Goal: Information Seeking & Learning: Compare options

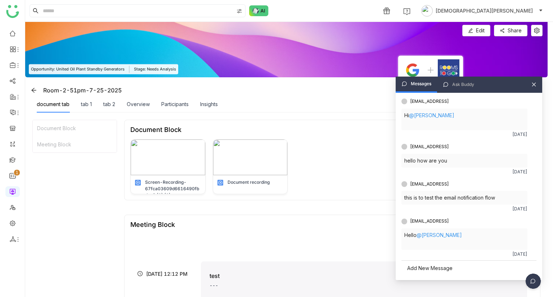
click at [535, 86] on icon at bounding box center [534, 85] width 4 height 4
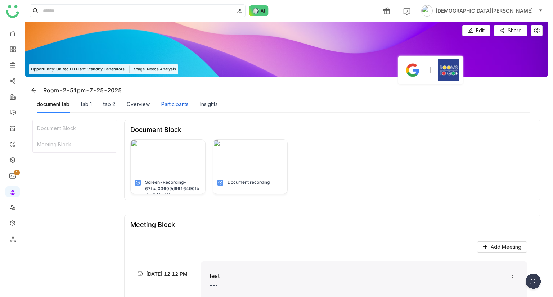
click at [180, 103] on div "Participants" at bounding box center [174, 104] width 27 height 8
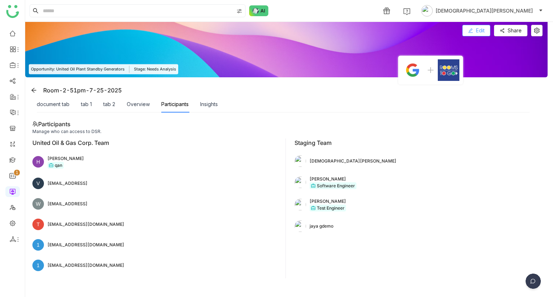
click at [484, 33] on span "Edit" at bounding box center [480, 31] width 9 height 8
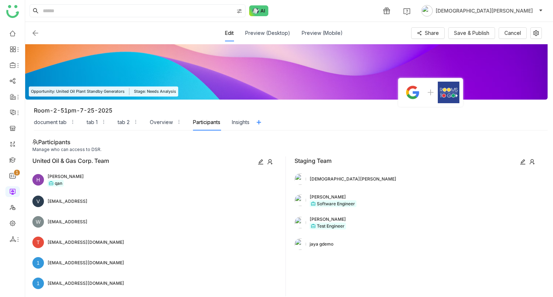
click at [532, 162] on icon at bounding box center [531, 161] width 5 height 5
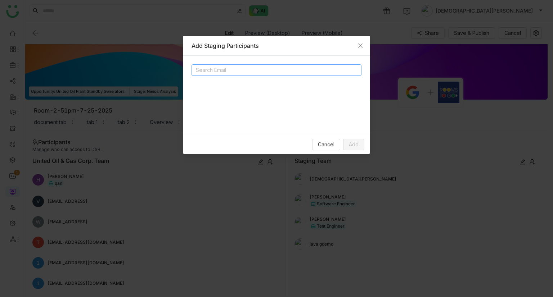
click at [266, 71] on input at bounding box center [268, 70] width 144 height 9
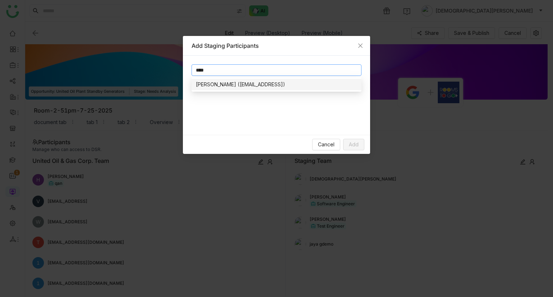
type input "****"
click at [227, 86] on div "[PERSON_NAME] ([EMAIL_ADDRESS])" at bounding box center [276, 85] width 161 height 8
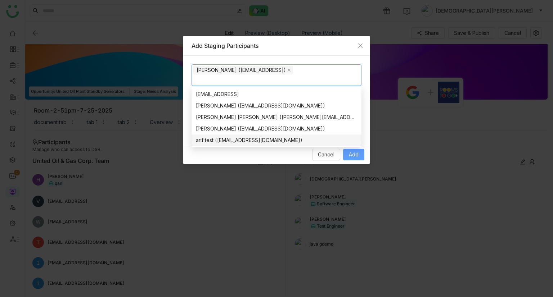
click at [358, 154] on span "Add" at bounding box center [354, 155] width 10 height 8
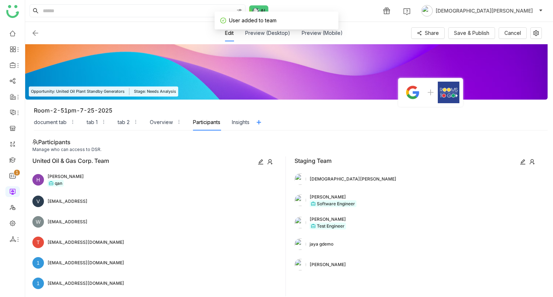
click at [268, 160] on icon at bounding box center [270, 162] width 6 height 6
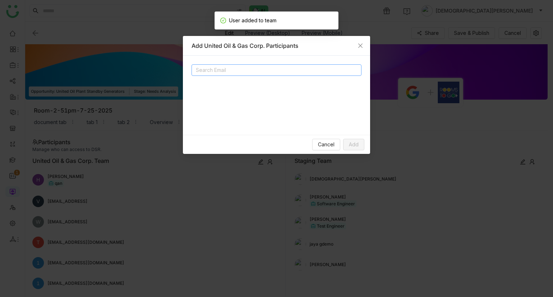
click at [271, 67] on input at bounding box center [268, 70] width 144 height 9
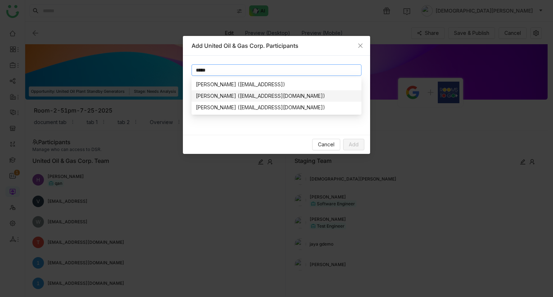
type input "*****"
click at [257, 98] on div "[PERSON_NAME] ([EMAIL_ADDRESS][DOMAIN_NAME])" at bounding box center [276, 96] width 161 height 8
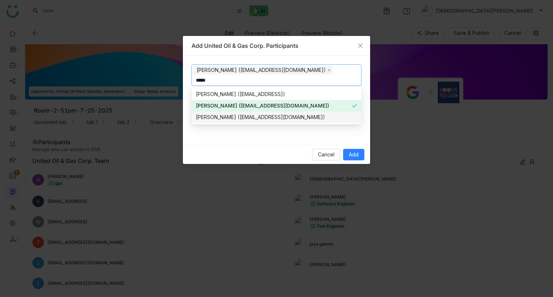
type input "*****"
click at [232, 118] on div "[PERSON_NAME] ([EMAIL_ADDRESS][DOMAIN_NAME])" at bounding box center [276, 117] width 161 height 8
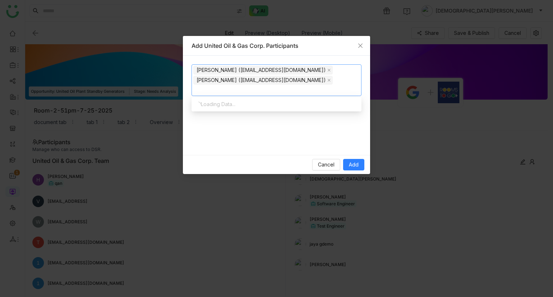
click at [252, 146] on div "[PERSON_NAME] ([EMAIL_ADDRESS][DOMAIN_NAME]) [PERSON_NAME] ([EMAIL_ADDRESS][DOM…" at bounding box center [276, 105] width 187 height 99
click at [354, 166] on span "Add" at bounding box center [354, 165] width 10 height 8
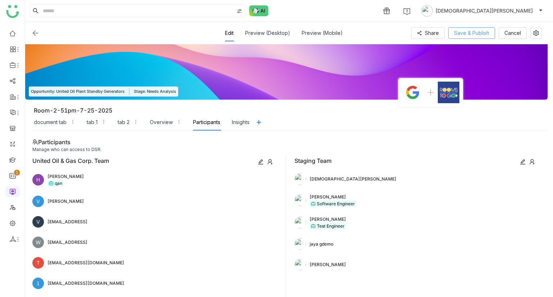
click at [474, 32] on span "Save & Publish" at bounding box center [471, 33] width 35 height 8
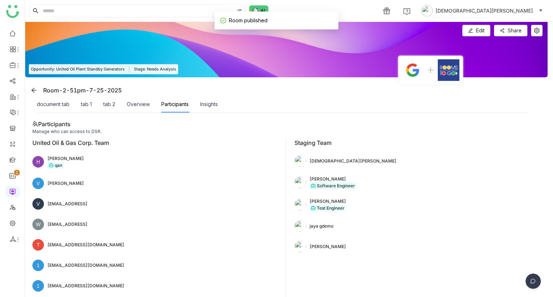
click at [532, 278] on img at bounding box center [533, 283] width 18 height 18
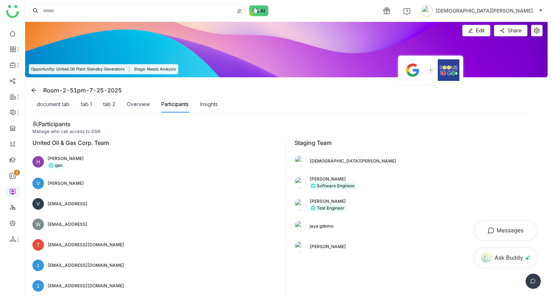
click at [501, 225] on img at bounding box center [505, 231] width 65 height 22
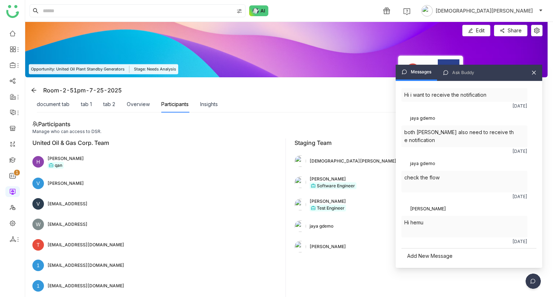
click at [413, 258] on div "Add New Message" at bounding box center [468, 255] width 135 height 15
click at [430, 213] on body "0 1 2 3 4 5 6 7 8 9 1 [PERSON_NAME] Edit Edit Share Opportunity: United Oil Pla…" at bounding box center [276, 148] width 553 height 297
click at [527, 252] on span "send" at bounding box center [527, 255] width 11 height 6
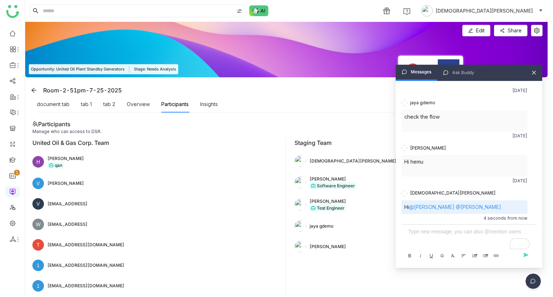
click at [417, 232] on div "To enrich screen reader interactions, please activate Accessibility in Grammarl…" at bounding box center [468, 232] width 121 height 8
click at [55, 103] on div "document tab" at bounding box center [53, 104] width 33 height 8
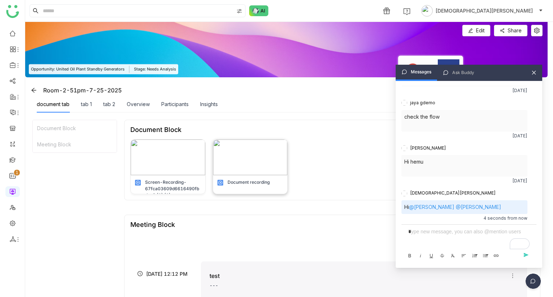
click at [255, 166] on img at bounding box center [250, 158] width 74 height 36
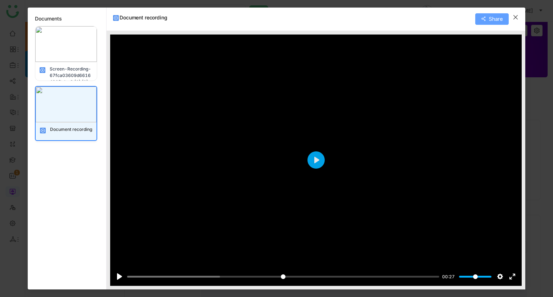
click at [499, 14] on button "Share" at bounding box center [491, 19] width 33 height 12
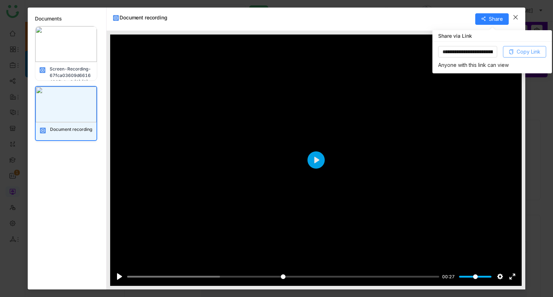
click at [523, 55] on span "Copy Link" at bounding box center [528, 52] width 24 height 8
click at [516, 15] on icon "Close" at bounding box center [515, 17] width 6 height 6
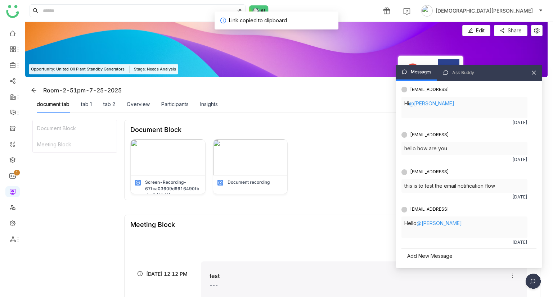
scroll to position [1214, 0]
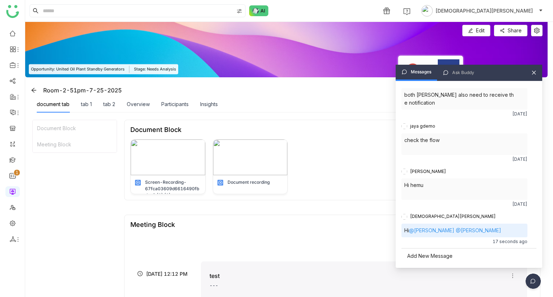
click at [428, 257] on div "Add New Message" at bounding box center [468, 255] width 135 height 15
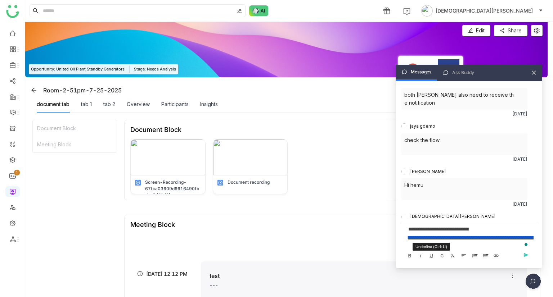
scroll to position [979, 3]
click at [455, 231] on div "**********" at bounding box center [468, 237] width 121 height 24
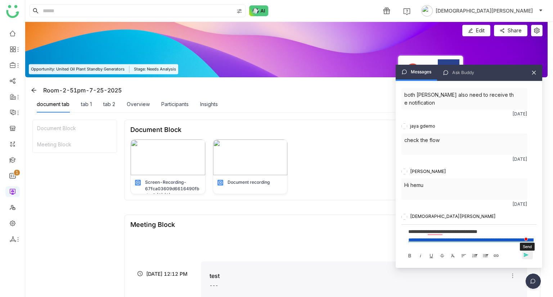
click at [529, 255] on span "send" at bounding box center [527, 255] width 11 height 6
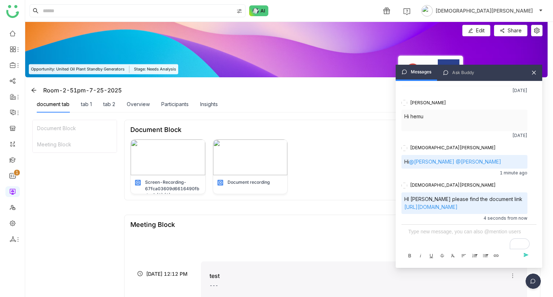
scroll to position [1315, 0]
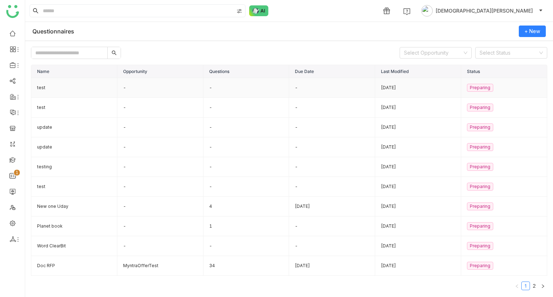
click at [61, 87] on td "test" at bounding box center [74, 88] width 86 height 20
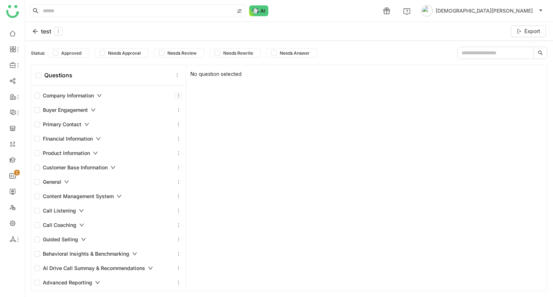
click at [176, 97] on icon at bounding box center [178, 95] width 5 height 5
click at [258, 150] on div "No question selected" at bounding box center [366, 178] width 360 height 226
click at [36, 33] on icon at bounding box center [35, 31] width 6 height 6
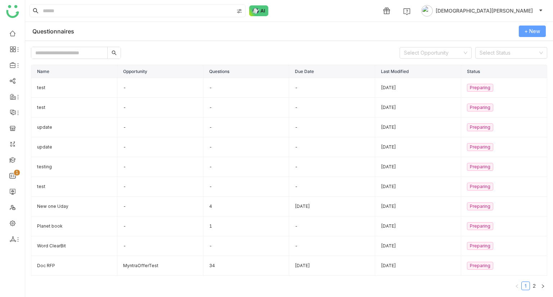
click at [535, 28] on span "+ New" at bounding box center [531, 31] width 15 height 8
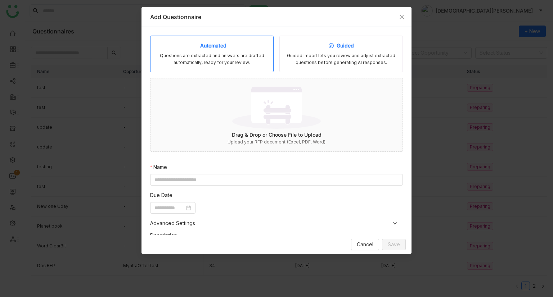
click at [349, 46] on div "Guided" at bounding box center [340, 46] width 25 height 8
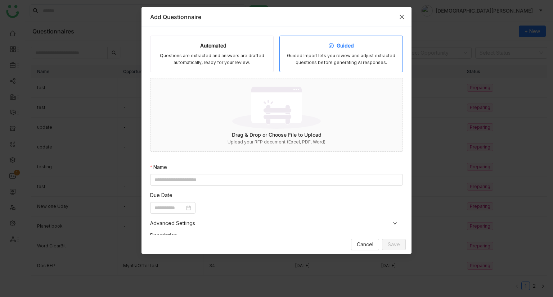
click at [399, 16] on icon "Close" at bounding box center [402, 17] width 6 height 6
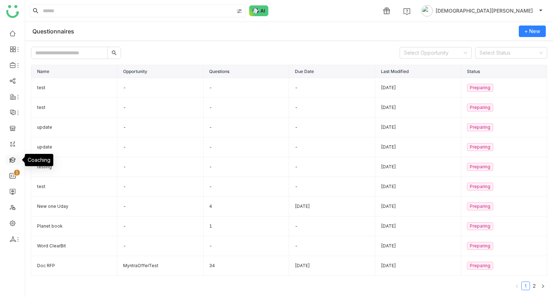
click at [9, 161] on link at bounding box center [12, 160] width 6 height 6
click at [13, 160] on link at bounding box center [12, 160] width 6 height 6
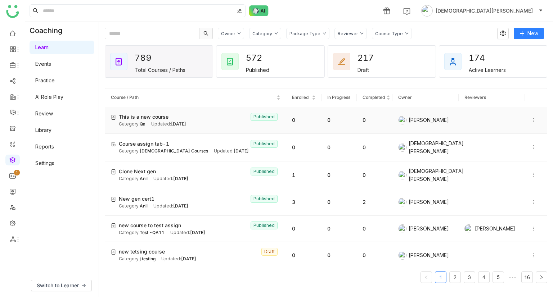
click at [530, 121] on icon at bounding box center [532, 120] width 5 height 5
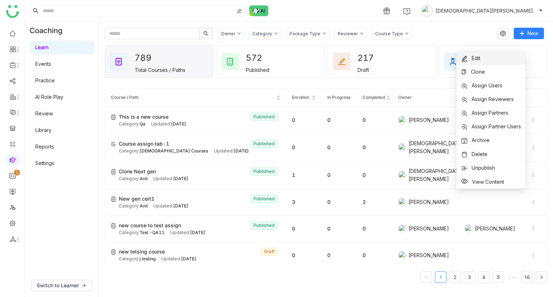
click at [474, 61] on span "Edit" at bounding box center [470, 58] width 19 height 8
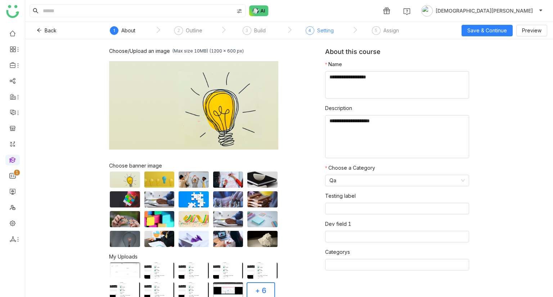
click at [319, 32] on div "Setting" at bounding box center [325, 30] width 17 height 9
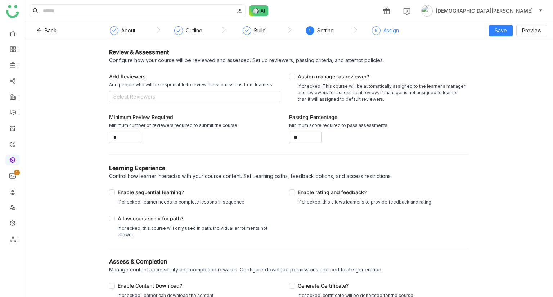
click at [386, 33] on div "Assign" at bounding box center [390, 30] width 15 height 9
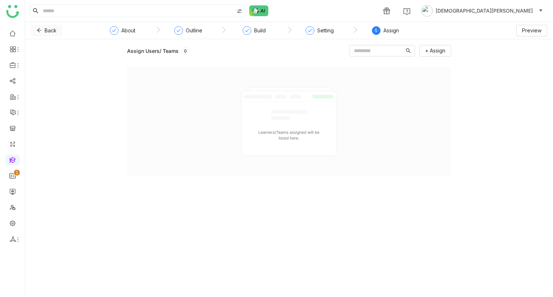
click at [36, 29] on button "Back" at bounding box center [46, 31] width 31 height 12
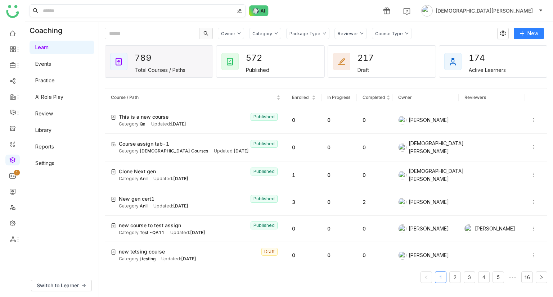
click at [68, 12] on input at bounding box center [137, 11] width 192 height 12
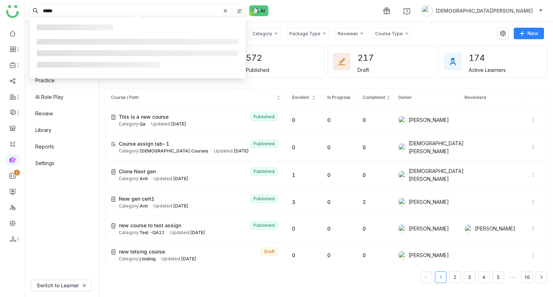
type input "*****"
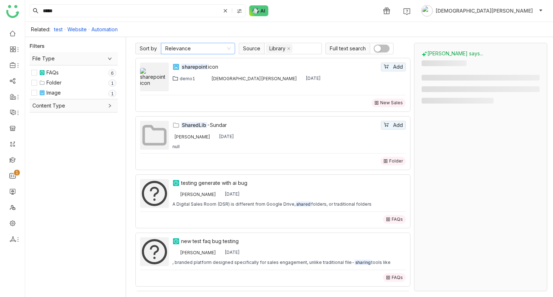
click at [217, 48] on nz-select-item "Relevance" at bounding box center [197, 48] width 65 height 11
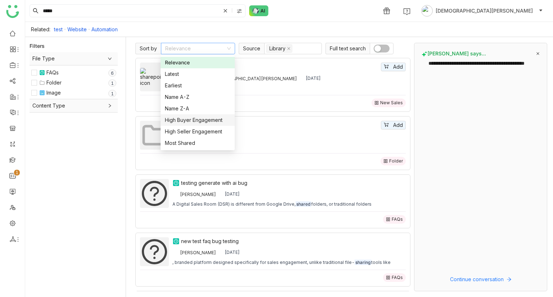
click at [200, 121] on div "High Buyer Engagement" at bounding box center [197, 120] width 65 height 8
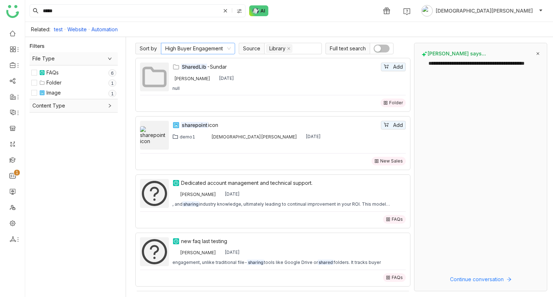
click at [198, 48] on nz-select-item "High Buyer Engagement" at bounding box center [197, 48] width 65 height 11
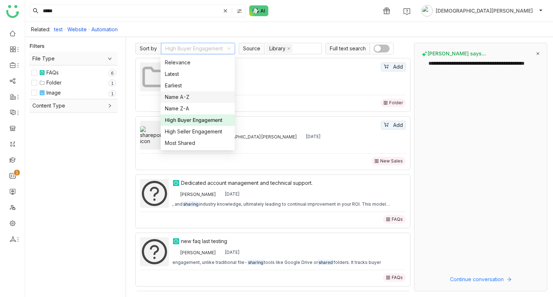
click at [355, 15] on div "***** 1 Vishnu Vardhan" at bounding box center [288, 11] width 527 height 22
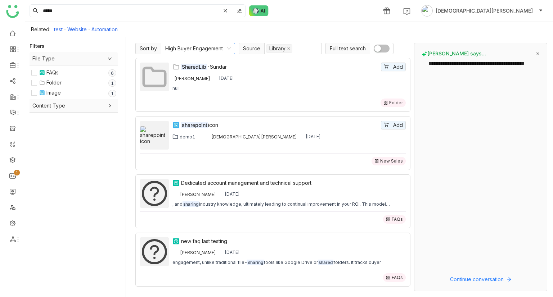
click at [188, 49] on nz-select-item "High Buyer Engagement" at bounding box center [197, 48] width 65 height 11
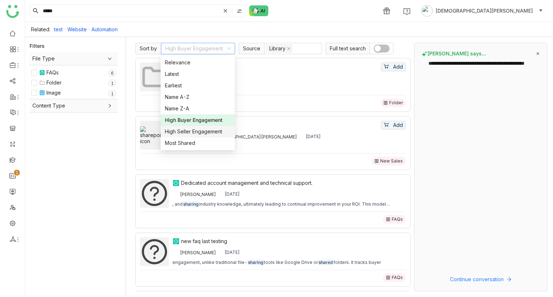
click at [199, 133] on div "High Seller Engagement" at bounding box center [197, 132] width 65 height 8
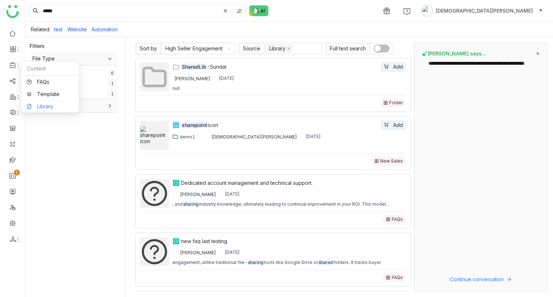
click at [48, 105] on link "Library" at bounding box center [50, 106] width 47 height 5
click at [53, 105] on link "Library" at bounding box center [50, 106] width 47 height 5
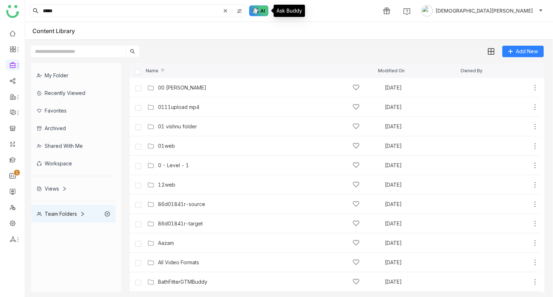
click at [252, 12] on img at bounding box center [258, 10] width 19 height 11
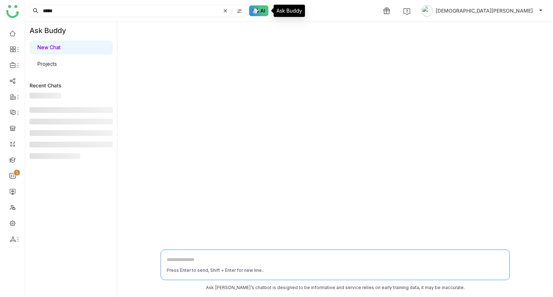
click at [264, 10] on img at bounding box center [258, 10] width 19 height 11
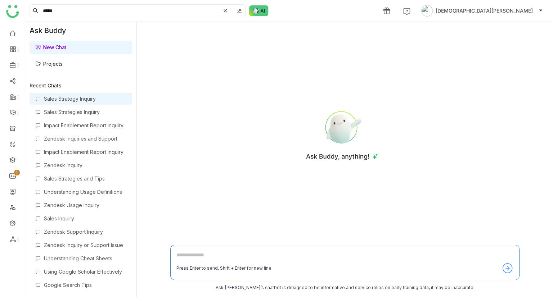
click at [76, 103] on div "Sales Strategy Inquiry" at bounding box center [81, 99] width 103 height 12
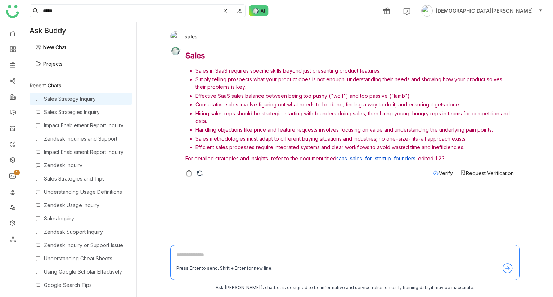
click at [442, 174] on span "Verify" at bounding box center [446, 173] width 14 height 6
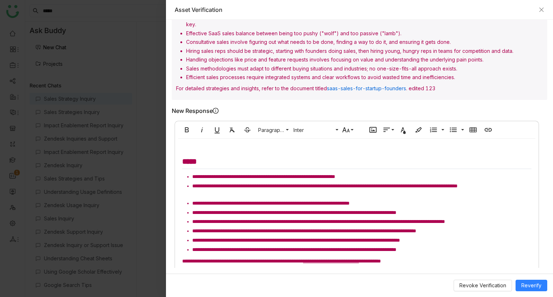
scroll to position [216, 0]
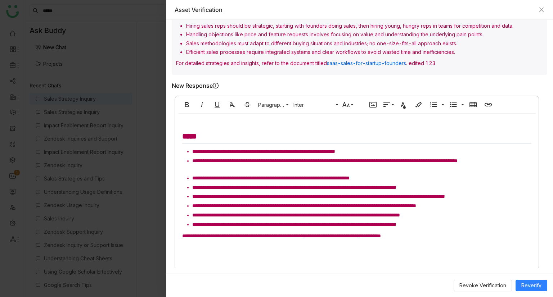
click at [465, 225] on li "**********" at bounding box center [361, 225] width 339 height 8
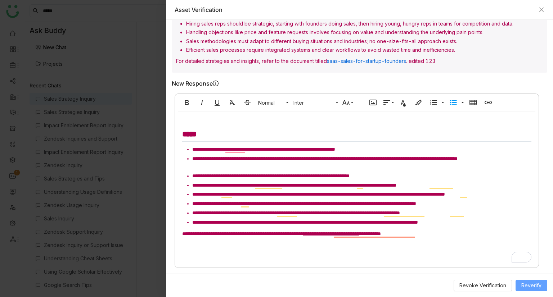
scroll to position [221, 0]
click at [532, 287] on span "Reverify" at bounding box center [531, 286] width 20 height 8
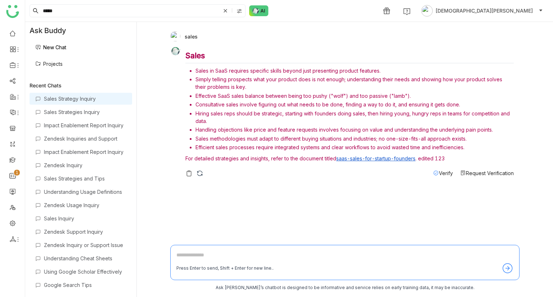
click at [481, 173] on span "Request Verification" at bounding box center [490, 173] width 48 height 6
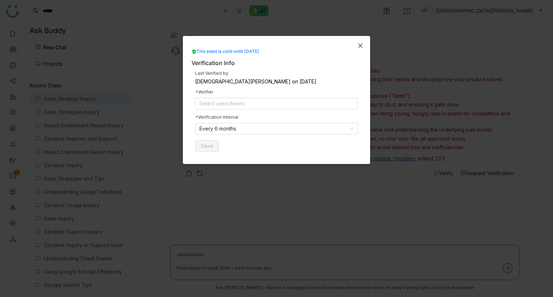
click at [359, 46] on icon "Close" at bounding box center [360, 46] width 6 height 6
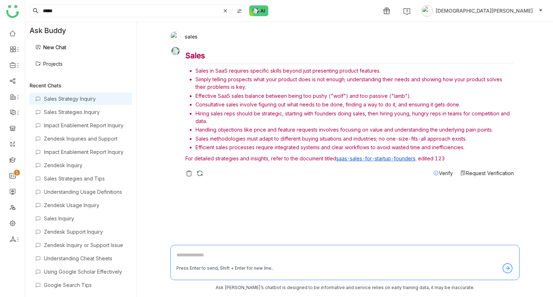
click at [196, 254] on textarea at bounding box center [344, 257] width 337 height 12
click at [66, 44] on link "New Chat" at bounding box center [50, 47] width 31 height 6
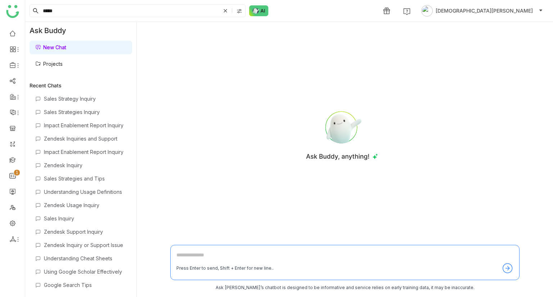
click at [209, 254] on textarea at bounding box center [344, 257] width 337 height 12
type textarea "**********"
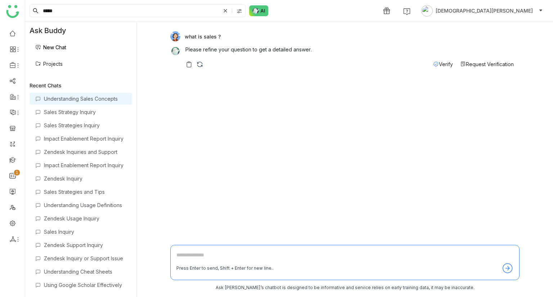
click at [200, 254] on textarea at bounding box center [344, 257] width 337 height 12
type textarea "*******"
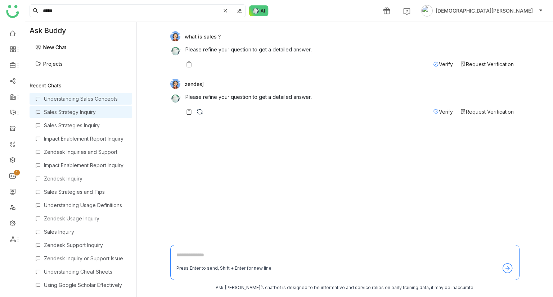
click at [69, 113] on div "Sales Strategy Inquiry" at bounding box center [85, 112] width 82 height 6
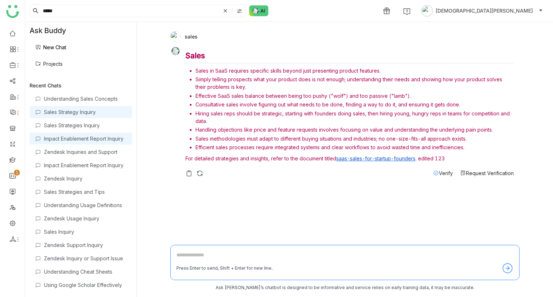
click at [75, 139] on div "Impact Enablement Report Inquiry" at bounding box center [85, 139] width 82 height 6
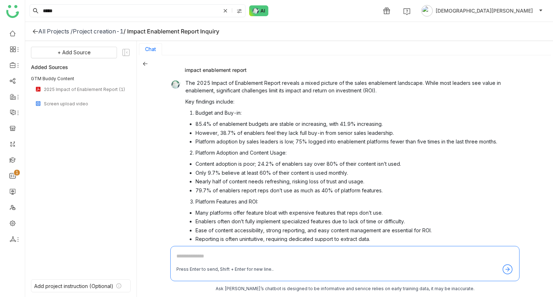
scroll to position [174, 0]
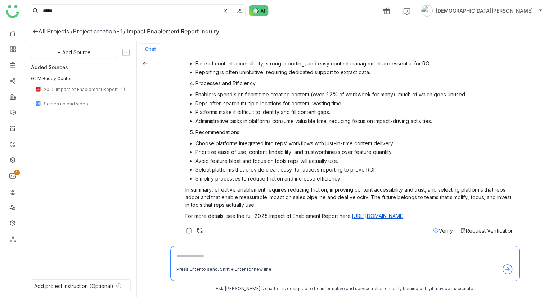
click at [43, 29] on div "All Projects /" at bounding box center [55, 31] width 35 height 7
click at [56, 33] on div "All Projects /" at bounding box center [55, 31] width 35 height 7
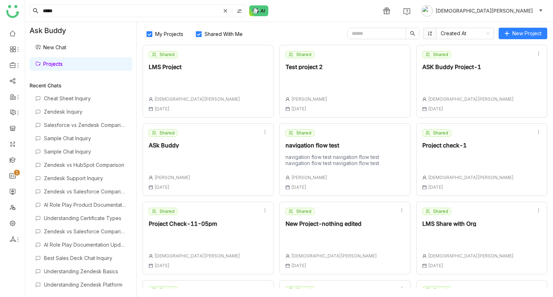
scroll to position [307, 0]
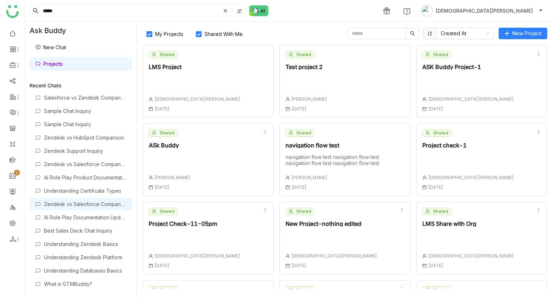
click at [78, 201] on div "Zendesk vs Salesforce Comparison" at bounding box center [85, 204] width 82 height 6
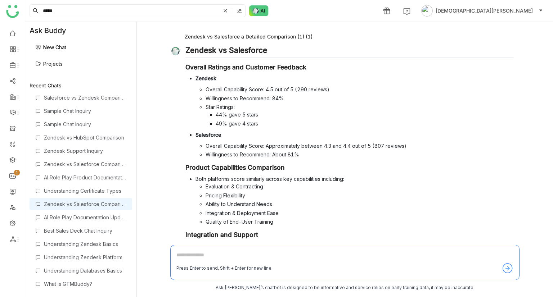
scroll to position [94, 0]
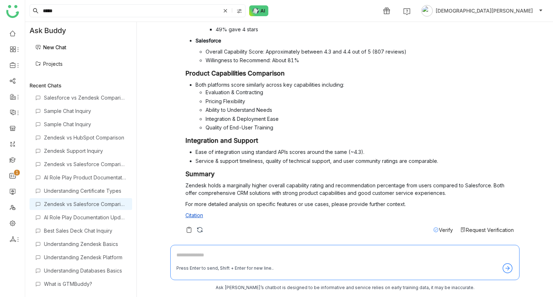
click at [439, 229] on span "Verify" at bounding box center [446, 230] width 14 height 6
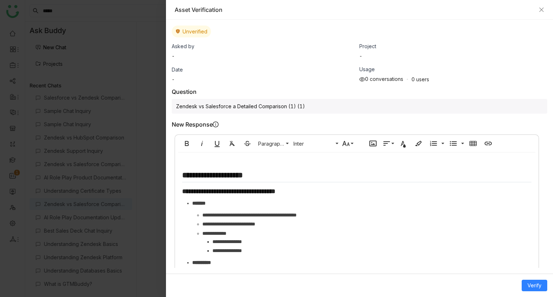
scroll to position [209, 0]
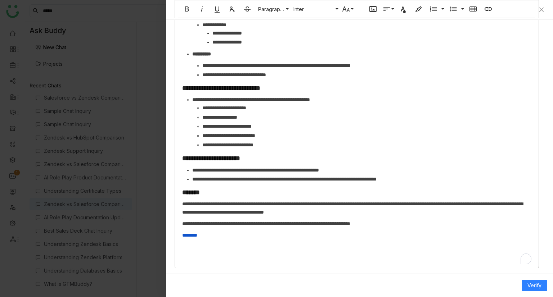
click at [210, 239] on div "**********" at bounding box center [356, 107] width 363 height 317
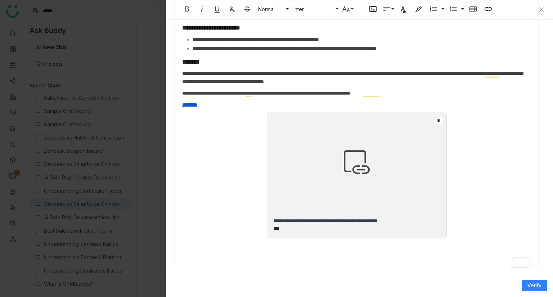
scroll to position [348, 0]
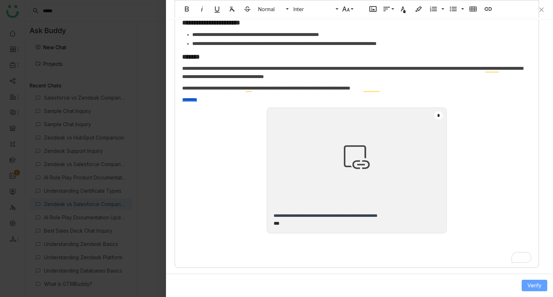
click at [531, 281] on button "Verify" at bounding box center [534, 286] width 26 height 12
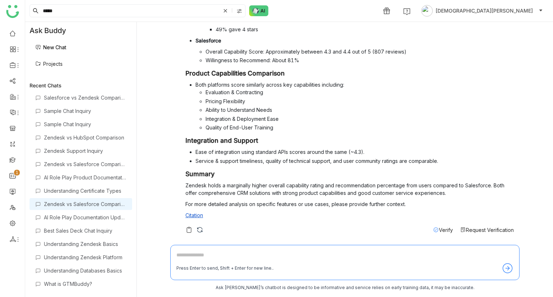
scroll to position [0, 0]
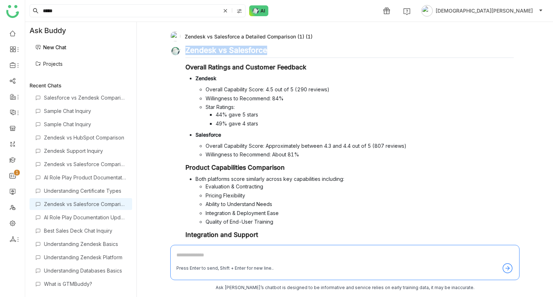
drag, startPoint x: 267, startPoint y: 50, endPoint x: 187, endPoint y: 51, distance: 79.9
click at [187, 51] on h2 "Zendesk vs Salesforce" at bounding box center [349, 52] width 328 height 12
copy h2 "Zendesk vs Salesforce"
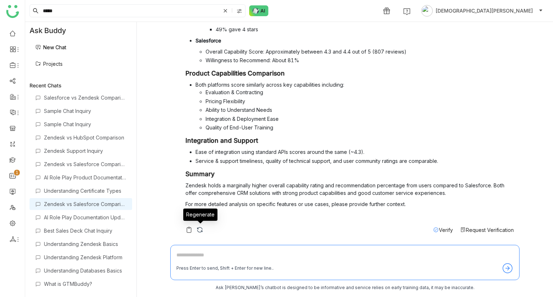
click at [200, 231] on img at bounding box center [199, 229] width 7 height 7
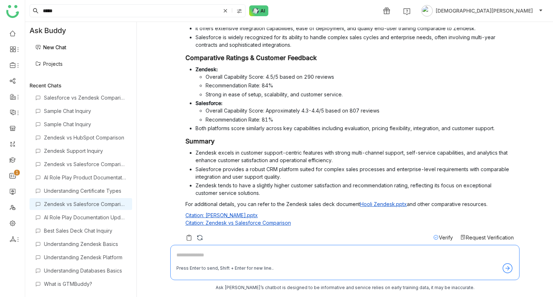
scroll to position [208, 0]
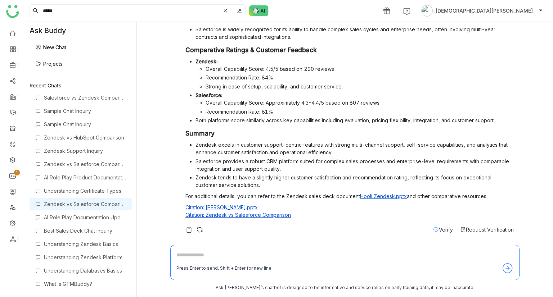
click at [442, 230] on span "Verify" at bounding box center [446, 230] width 14 height 6
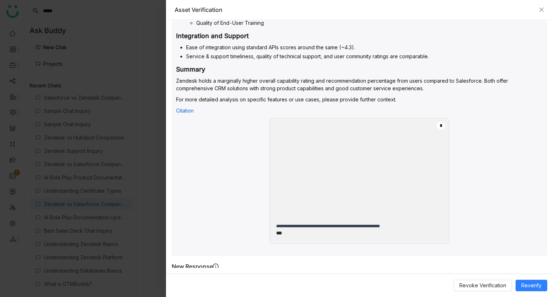
scroll to position [332, 0]
click at [542, 7] on icon "Close" at bounding box center [541, 10] width 6 height 6
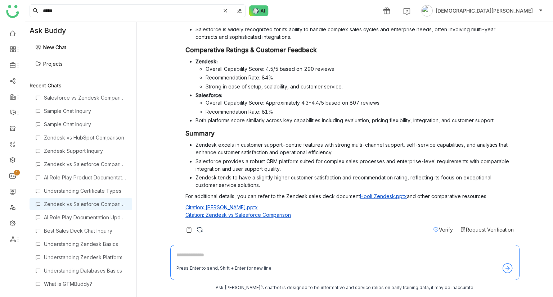
drag, startPoint x: 185, startPoint y: 250, endPoint x: 198, endPoint y: 254, distance: 13.1
click at [198, 254] on div "Press Enter to send, Shift + Enter for new line.." at bounding box center [344, 262] width 349 height 35
click at [198, 254] on textarea at bounding box center [344, 257] width 337 height 12
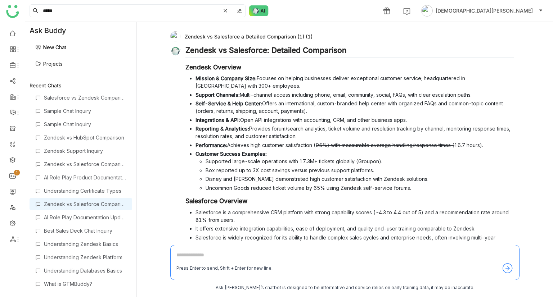
scroll to position [208, 0]
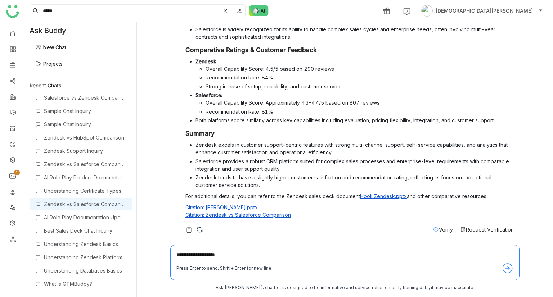
type textarea "**********"
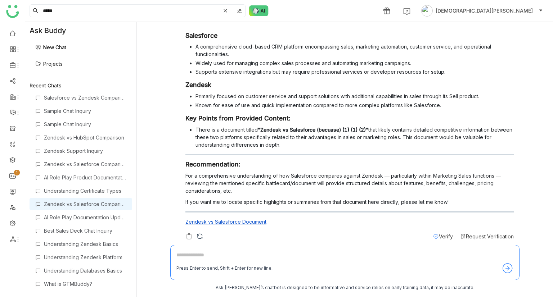
scroll to position [478, 0]
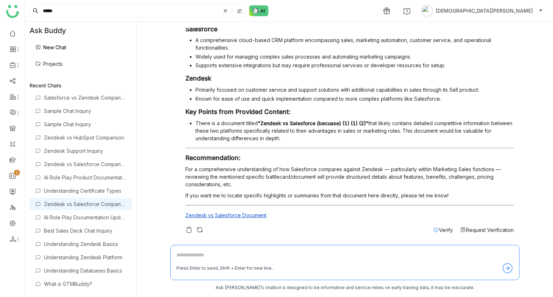
click at [439, 228] on span "Verify" at bounding box center [446, 230] width 14 height 6
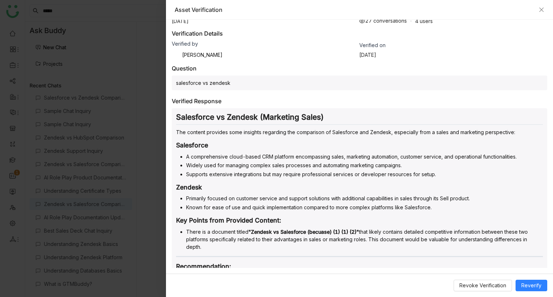
scroll to position [0, 0]
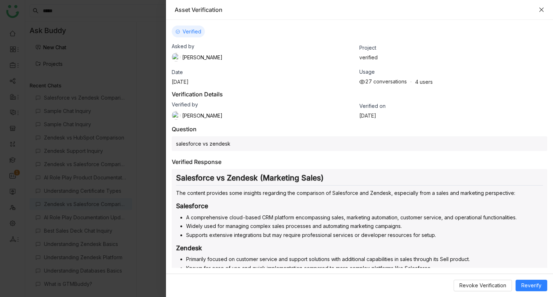
click at [539, 10] on icon "Close" at bounding box center [541, 10] width 6 height 6
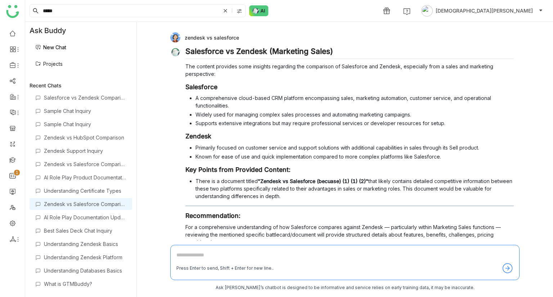
scroll to position [478, 0]
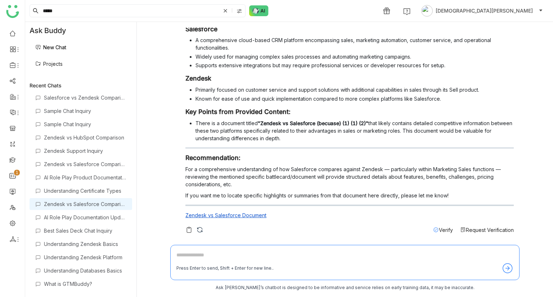
click at [476, 229] on span "Request Verification" at bounding box center [490, 230] width 48 height 6
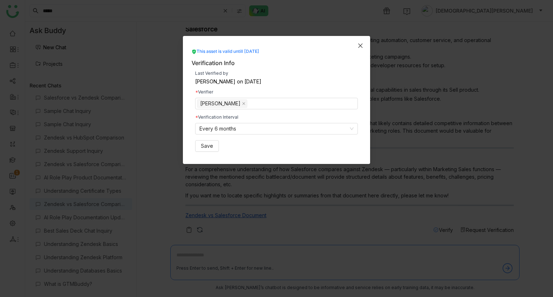
click at [361, 47] on icon "Close" at bounding box center [360, 46] width 6 height 6
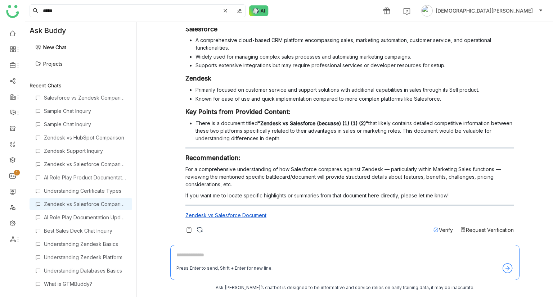
click at [439, 231] on span "Verify" at bounding box center [446, 230] width 14 height 6
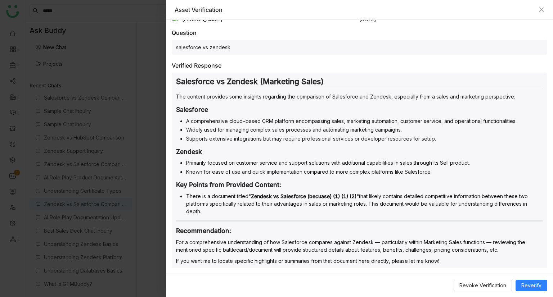
scroll to position [96, 0]
click at [540, 8] on icon "Close" at bounding box center [541, 10] width 4 height 4
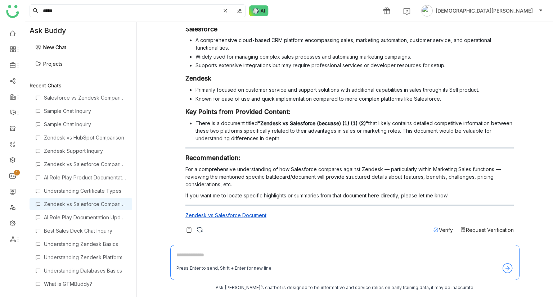
click at [439, 228] on span "Verify" at bounding box center [446, 230] width 14 height 6
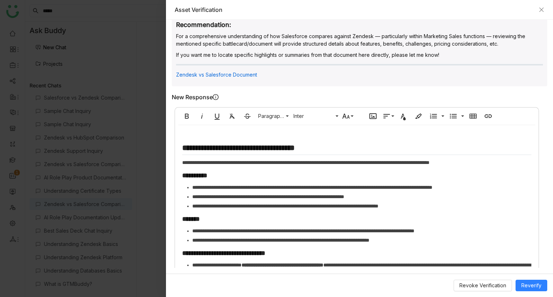
scroll to position [419, 0]
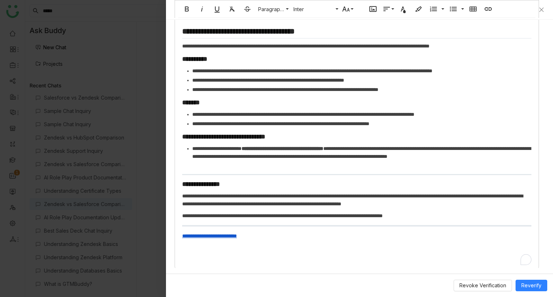
click at [266, 237] on p "**********" at bounding box center [356, 236] width 349 height 8
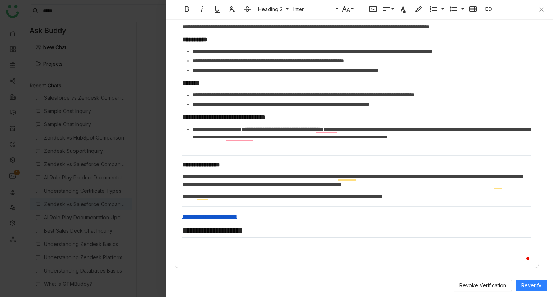
scroll to position [442, 0]
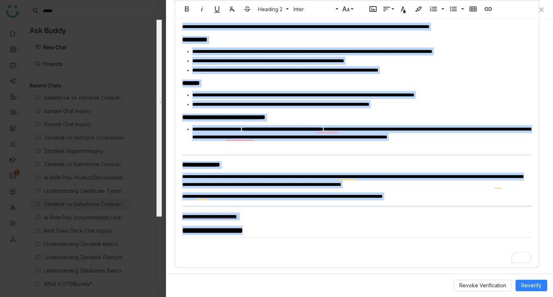
click at [391, 227] on h2 "**********" at bounding box center [356, 232] width 349 height 12
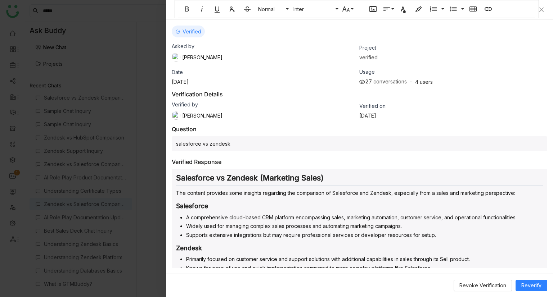
scroll to position [0, 0]
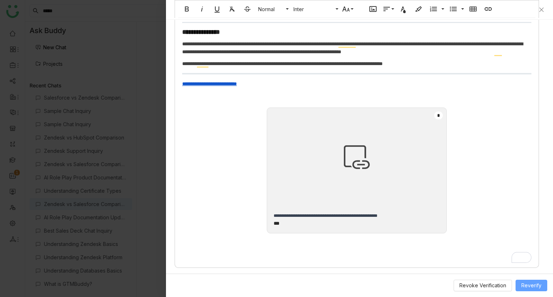
click at [528, 285] on span "Reverify" at bounding box center [531, 286] width 20 height 8
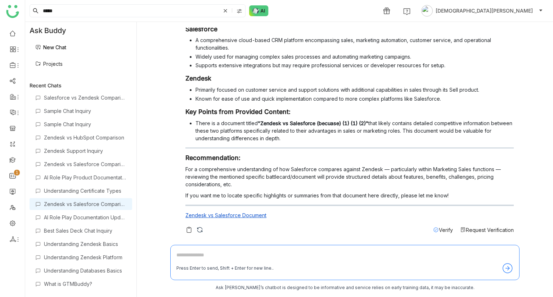
click at [439, 231] on span "Verify" at bounding box center [446, 230] width 14 height 6
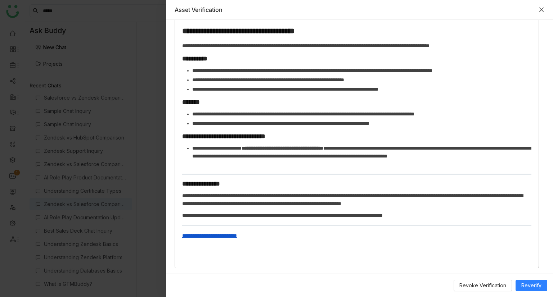
click at [539, 12] on icon "Close" at bounding box center [541, 10] width 6 height 6
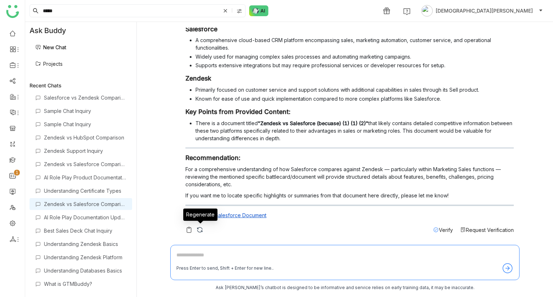
click at [200, 229] on img at bounding box center [199, 229] width 7 height 7
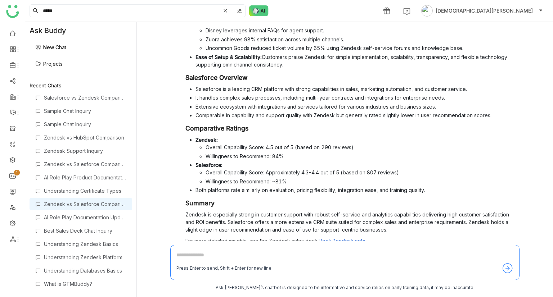
scroll to position [615, 0]
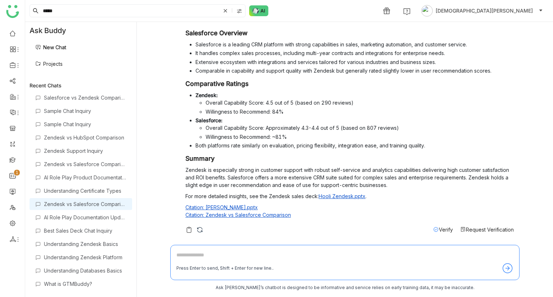
click at [439, 230] on span "Verify" at bounding box center [446, 230] width 14 height 6
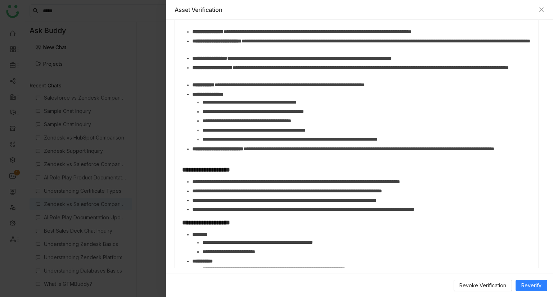
scroll to position [727, 0]
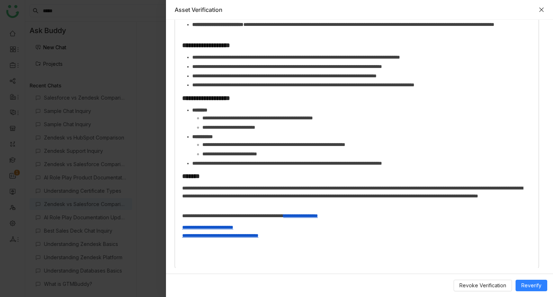
click at [541, 10] on icon "Close" at bounding box center [541, 10] width 4 height 4
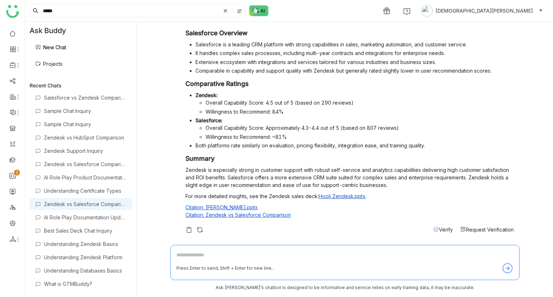
click at [188, 260] on textarea at bounding box center [344, 257] width 337 height 12
type textarea "**********"
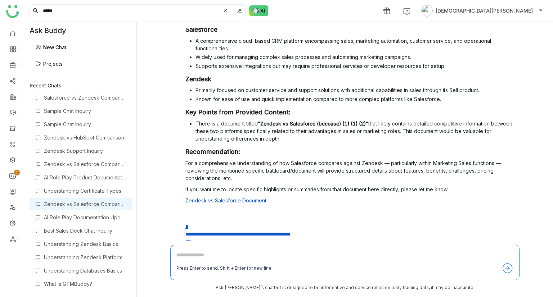
scroll to position [920, 0]
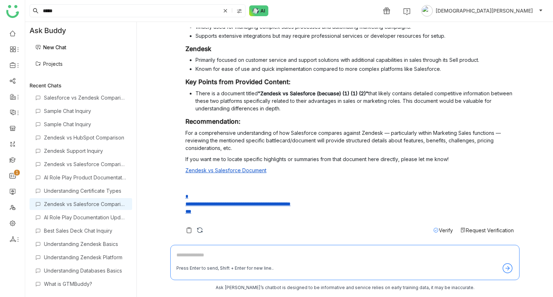
click at [440, 229] on span "Verify" at bounding box center [446, 230] width 14 height 6
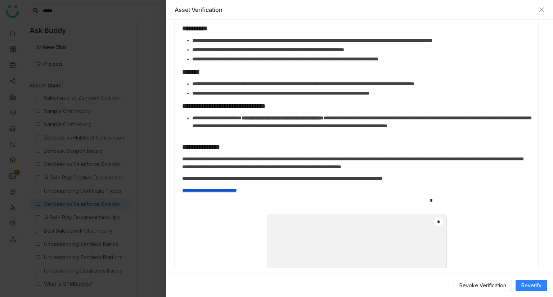
scroll to position [693, 0]
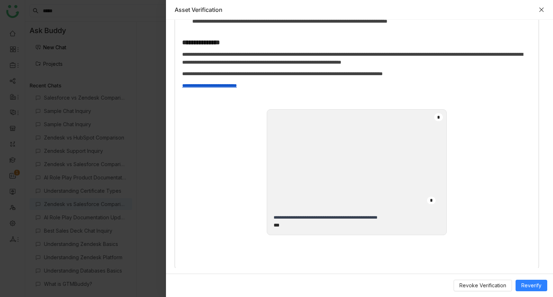
click at [541, 9] on icon "Close" at bounding box center [541, 10] width 6 height 6
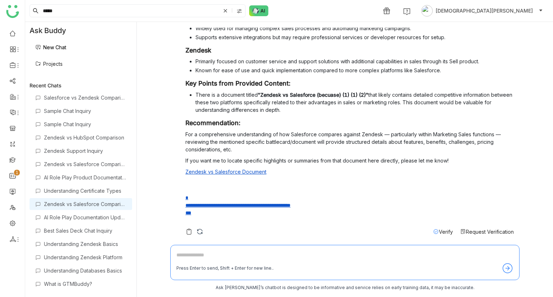
scroll to position [920, 0]
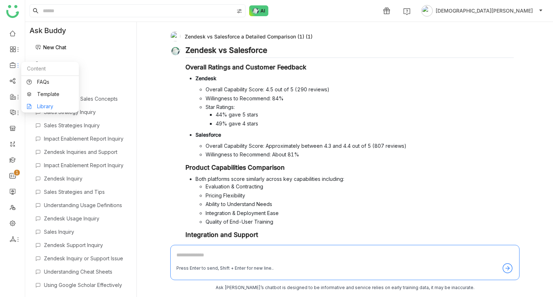
click at [46, 104] on link "Library" at bounding box center [50, 106] width 47 height 5
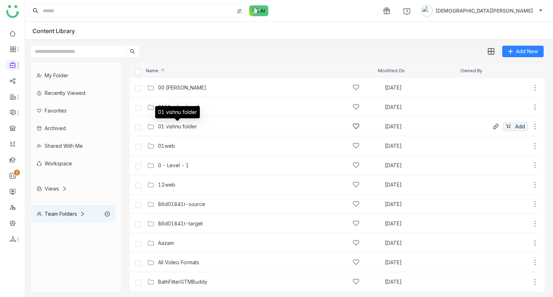
click at [181, 128] on div "01 vishnu folder" at bounding box center [177, 127] width 39 height 6
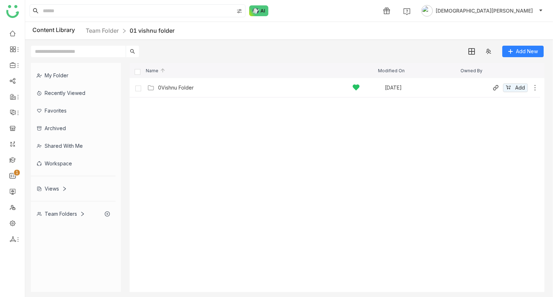
click at [163, 83] on div "0Vishnu Folder Sep 29, 2025 Add" at bounding box center [341, 87] width 393 height 11
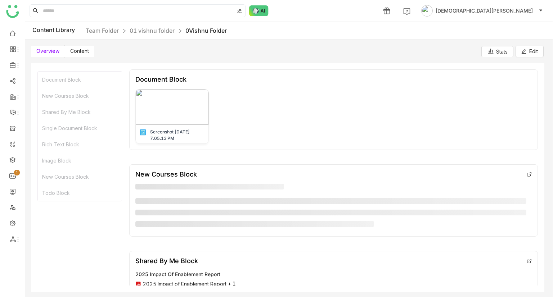
click at [75, 54] on span "Content" at bounding box center [79, 51] width 19 height 6
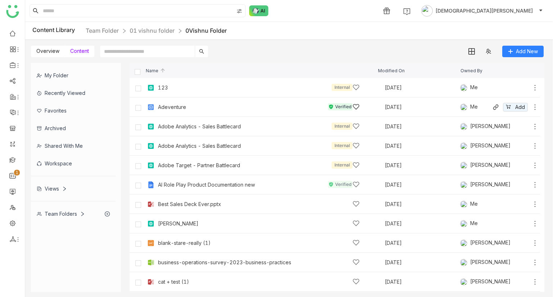
click at [179, 102] on div "Adeventure Verified Sep 29, 2025 Me Add" at bounding box center [341, 106] width 393 height 11
